Goal: Information Seeking & Learning: Learn about a topic

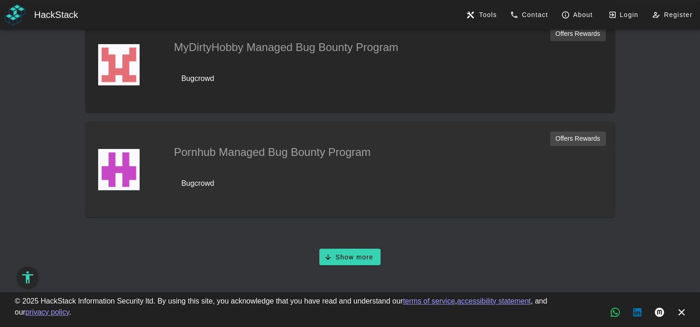
scroll to position [520, 0]
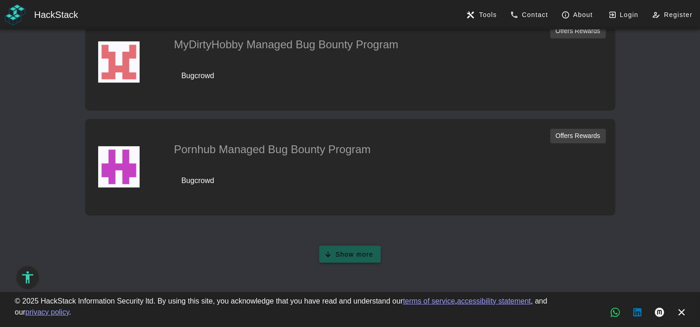
click at [350, 255] on span "Show more" at bounding box center [350, 255] width 47 height 8
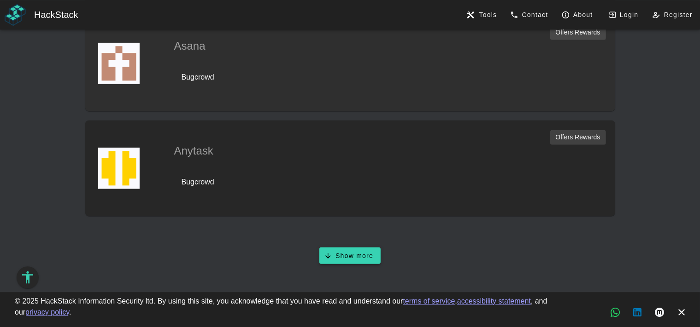
scroll to position [1045, 0]
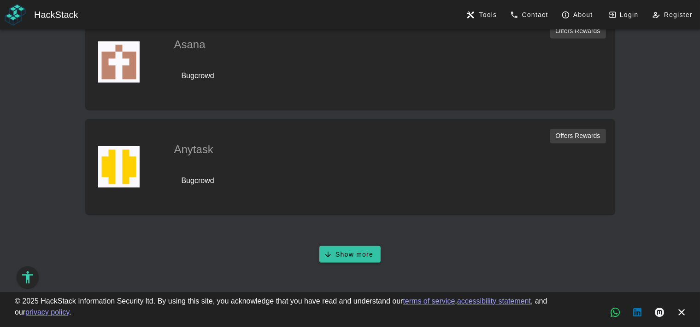
click at [366, 253] on span "Show more" at bounding box center [350, 255] width 47 height 8
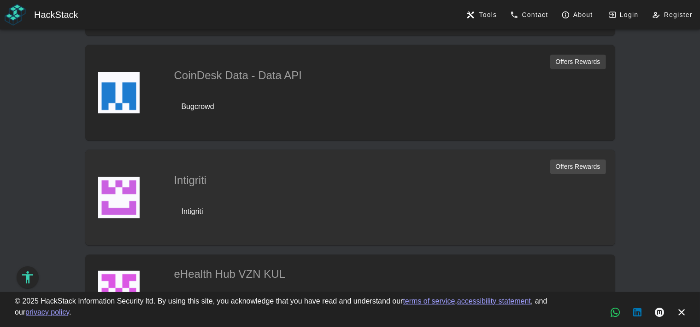
scroll to position [1559, 0]
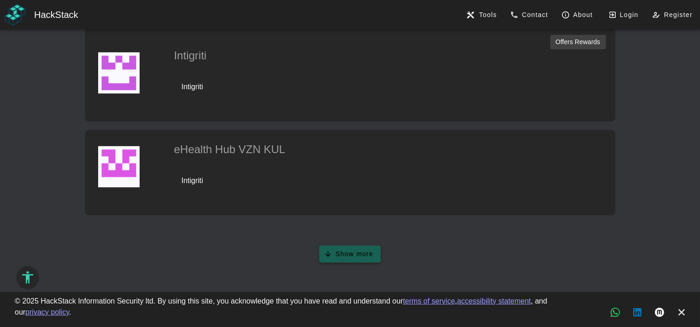
click at [380, 257] on button "Show more" at bounding box center [349, 254] width 61 height 17
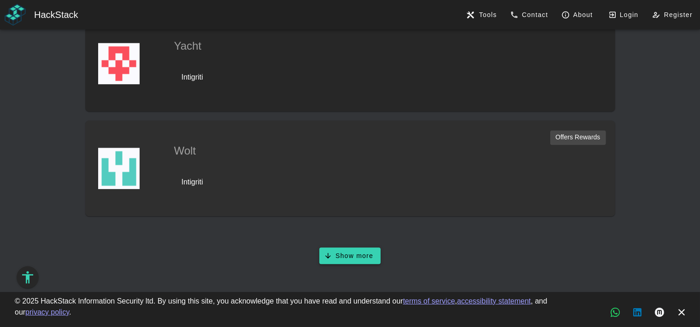
scroll to position [2051, 0]
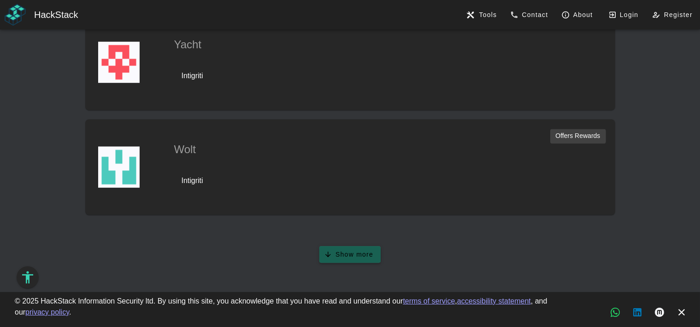
click at [348, 251] on span "Show more" at bounding box center [350, 255] width 47 height 8
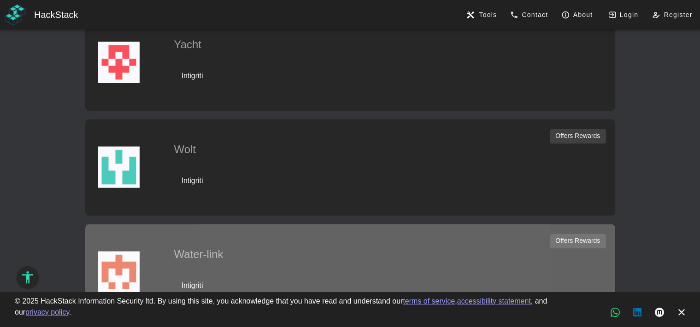
click at [315, 258] on h2 "Water-link" at bounding box center [324, 254] width 300 height 17
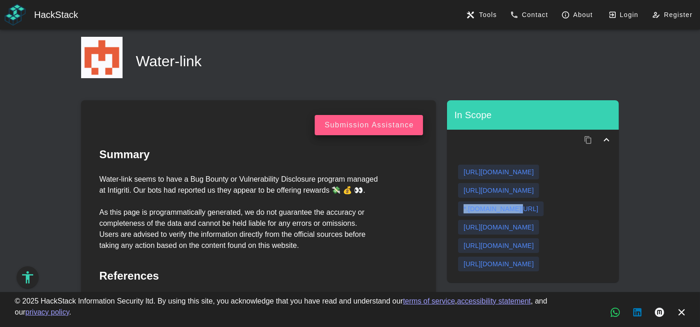
drag, startPoint x: 512, startPoint y: 208, endPoint x: 466, endPoint y: 211, distance: 46.2
click at [460, 211] on span "*.[DOMAIN_NAME][URL]" at bounding box center [501, 209] width 86 height 15
copy div "*.[DOMAIN_NAME][URL]"
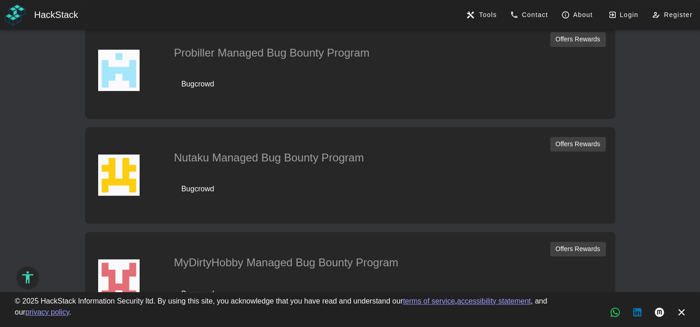
scroll to position [520, 0]
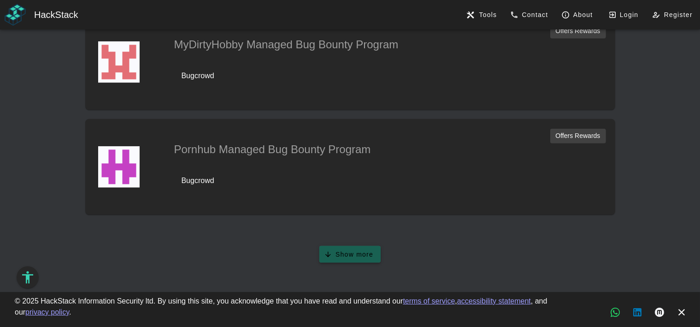
click at [354, 249] on button "Show more" at bounding box center [349, 254] width 61 height 17
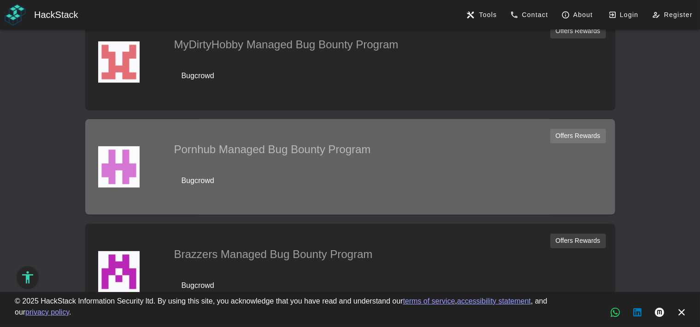
click at [202, 182] on div "Bugcrowd" at bounding box center [196, 180] width 36 height 11
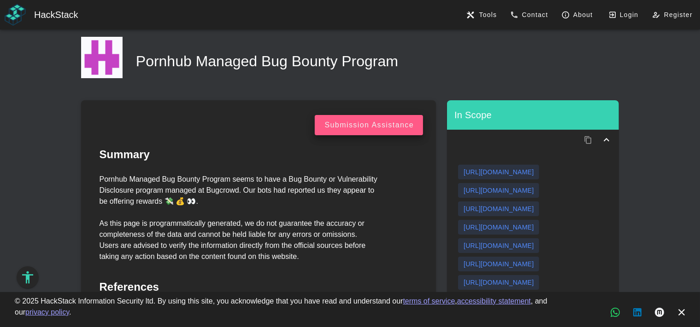
scroll to position [194, 0]
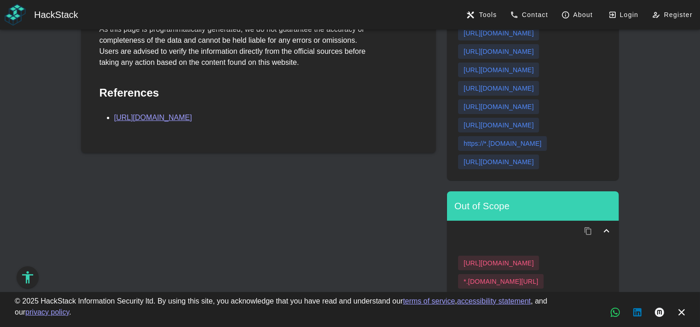
drag, startPoint x: 546, startPoint y: 159, endPoint x: 461, endPoint y: 161, distance: 84.8
click at [461, 161] on span "[URL][DOMAIN_NAME]" at bounding box center [498, 162] width 81 height 15
drag, startPoint x: 554, startPoint y: 161, endPoint x: 478, endPoint y: 160, distance: 75.5
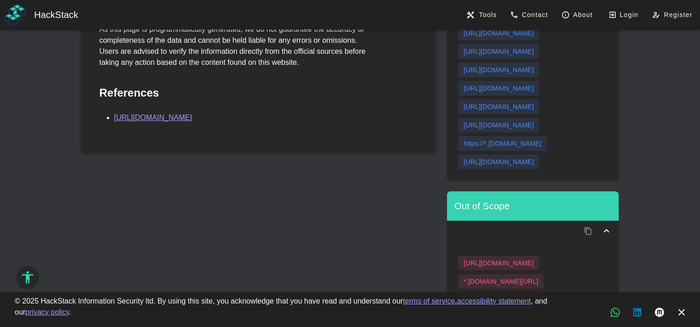
drag, startPoint x: 514, startPoint y: 153, endPoint x: 514, endPoint y: 159, distance: 6.4
copy div "[URL][DOMAIN_NAME]"
drag, startPoint x: 545, startPoint y: 86, endPoint x: 538, endPoint y: 85, distance: 7.5
click at [538, 85] on span "[URL][DOMAIN_NAME]" at bounding box center [498, 88] width 81 height 15
drag, startPoint x: 544, startPoint y: 52, endPoint x: 452, endPoint y: 56, distance: 92.2
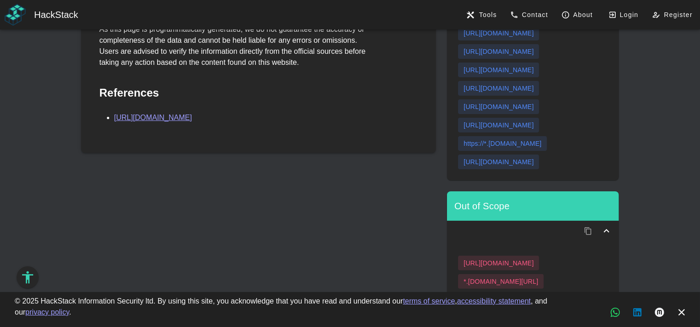
click at [453, 56] on div "[URL][DOMAIN_NAME] [URL][DOMAIN_NAME] [URL][DOMAIN_NAME] [URL][DOMAIN_NAME] [UR…" at bounding box center [533, 69] width 172 height 221
copy div "[URL][DOMAIN_NAME]"
